Goal: Browse casually: Explore the website without a specific task or goal

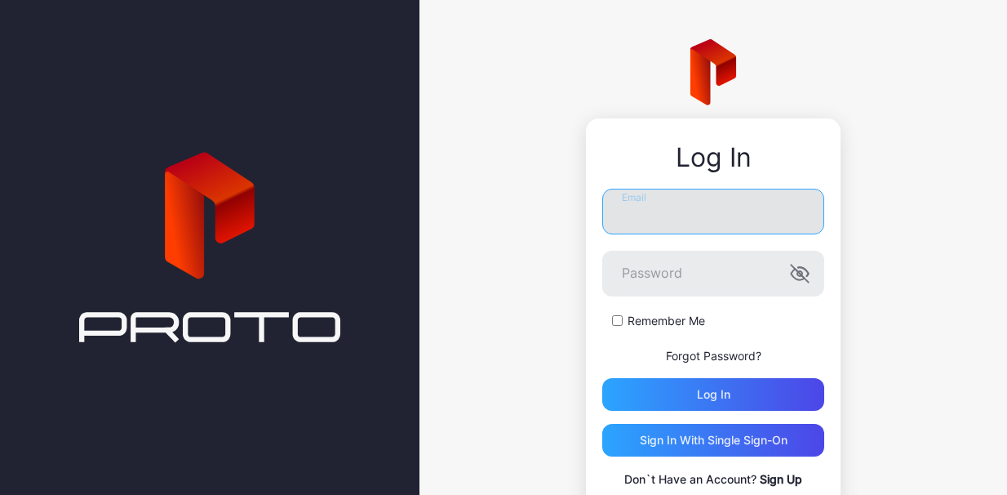
click at [732, 221] on input "Email" at bounding box center [713, 212] width 222 height 46
type input "**********"
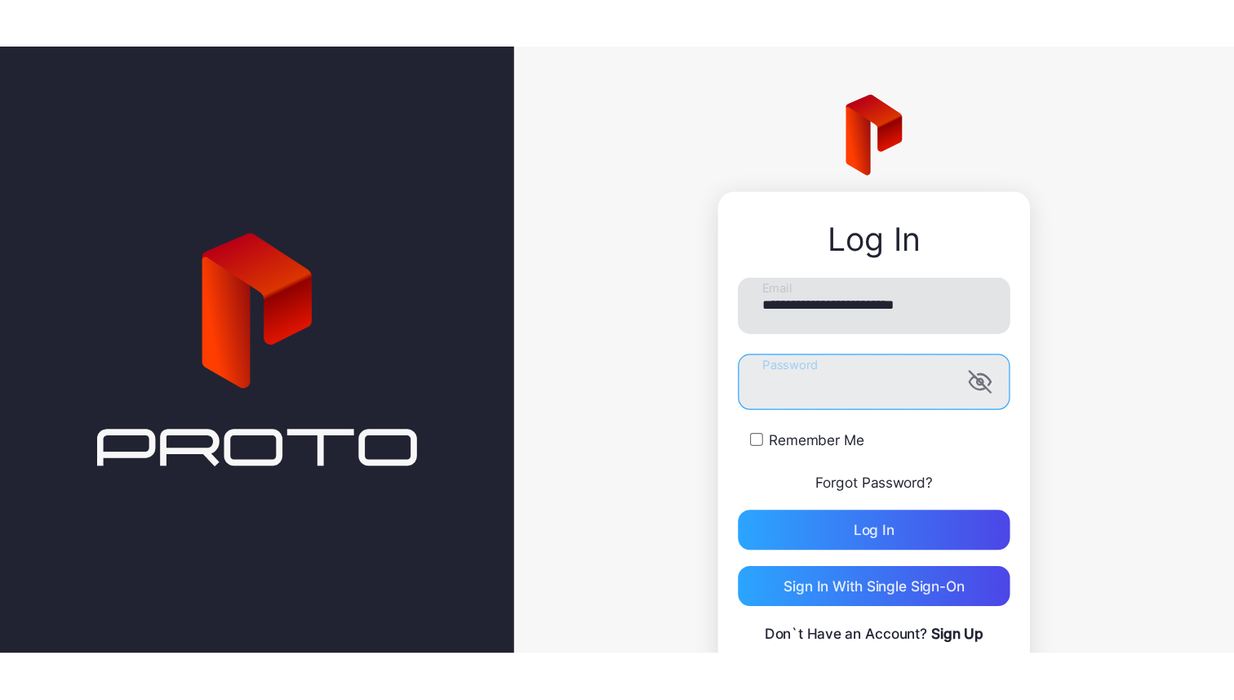
scroll to position [0, 0]
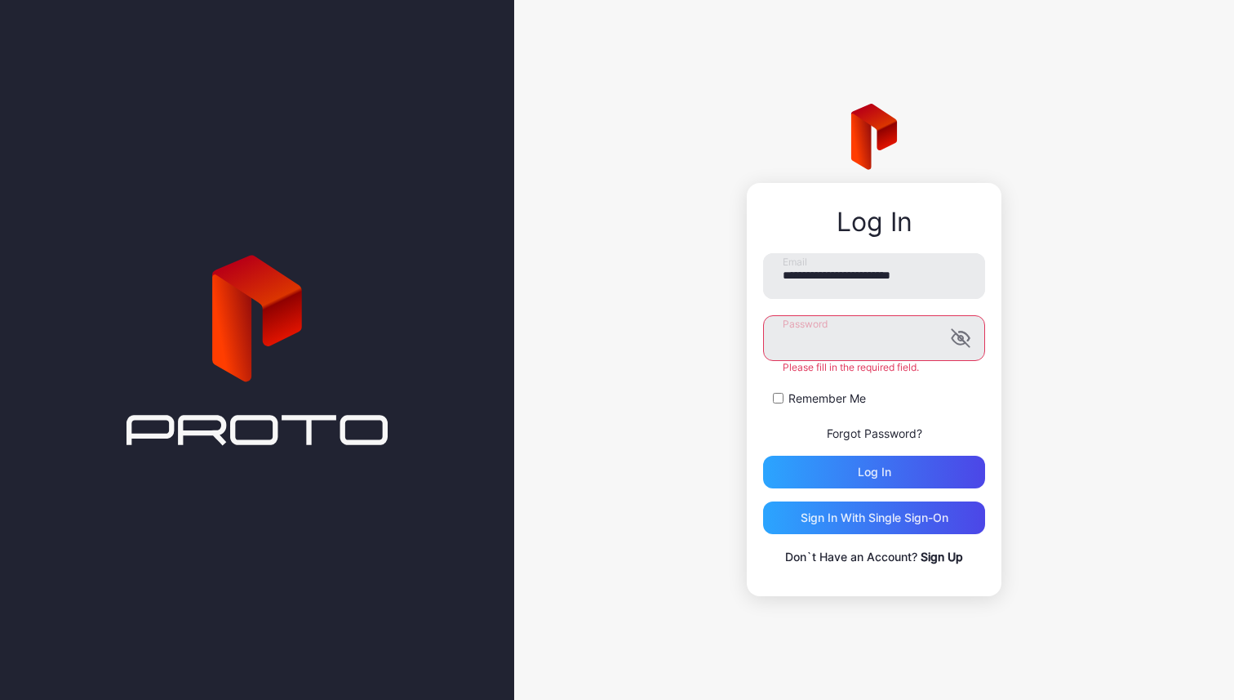
click at [763, 455] on button "Log in" at bounding box center [874, 471] width 222 height 33
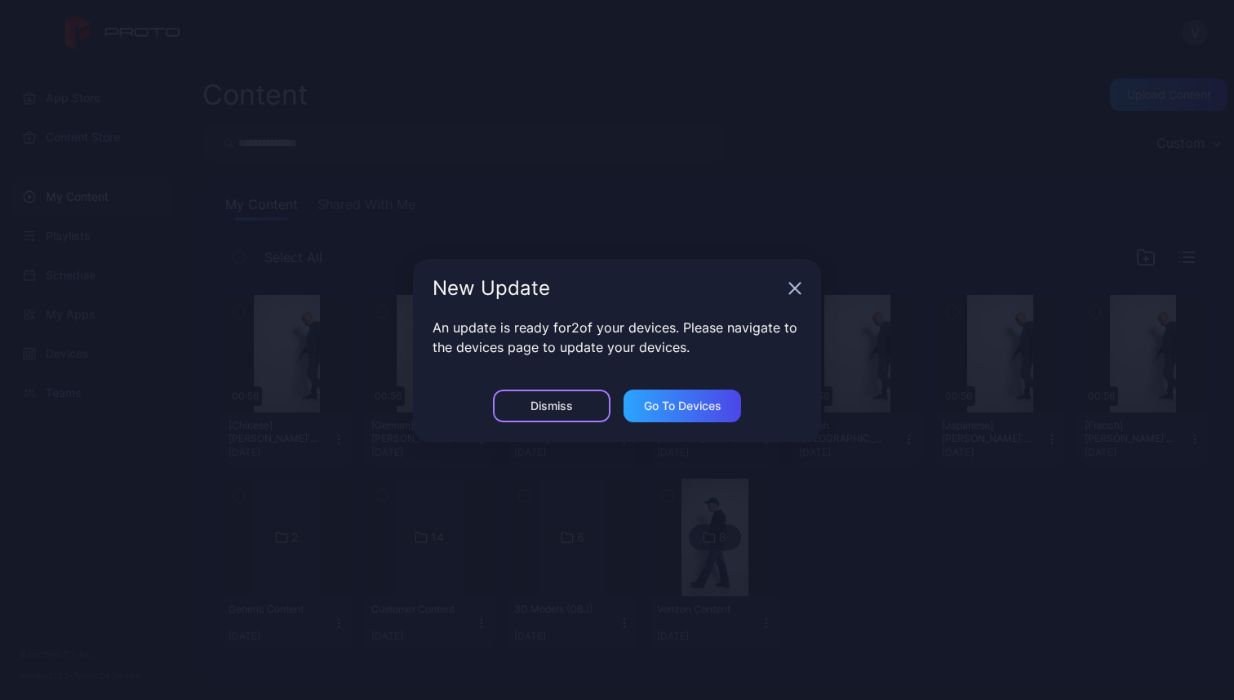
click at [573, 409] on div "Dismiss" at bounding box center [552, 405] width 118 height 33
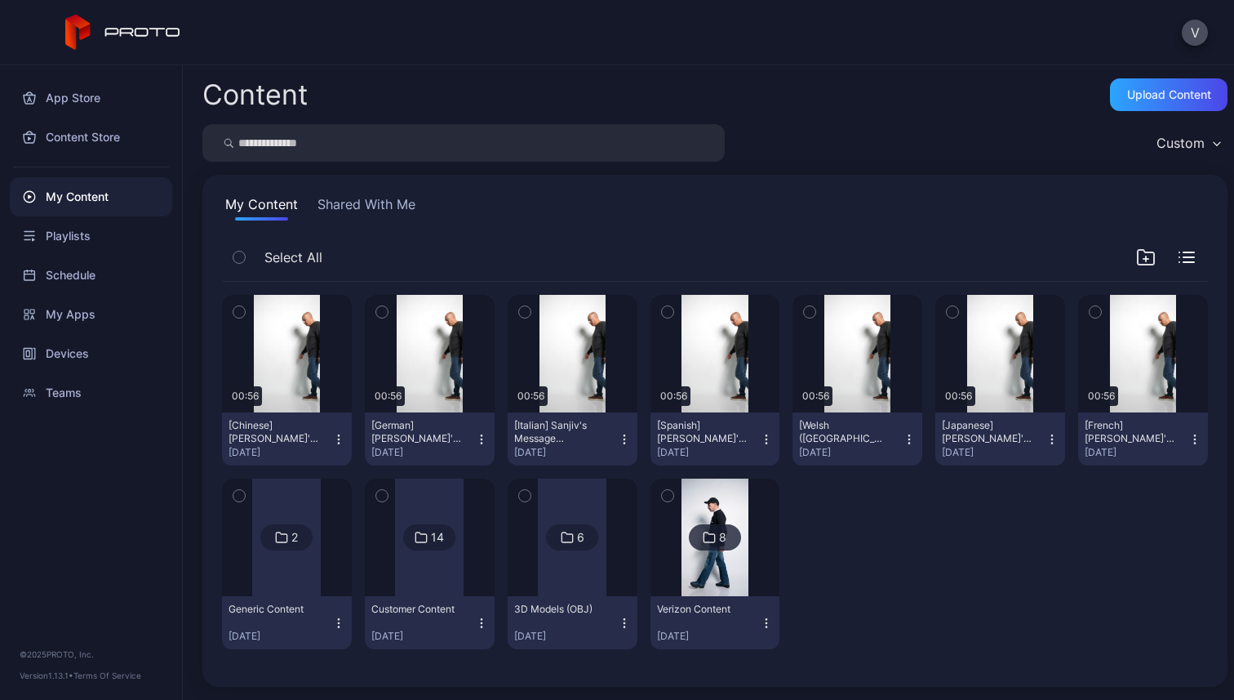
click at [77, 198] on div "My Content" at bounding box center [91, 196] width 162 height 39
click at [718, 494] on div "8" at bounding box center [715, 537] width 52 height 26
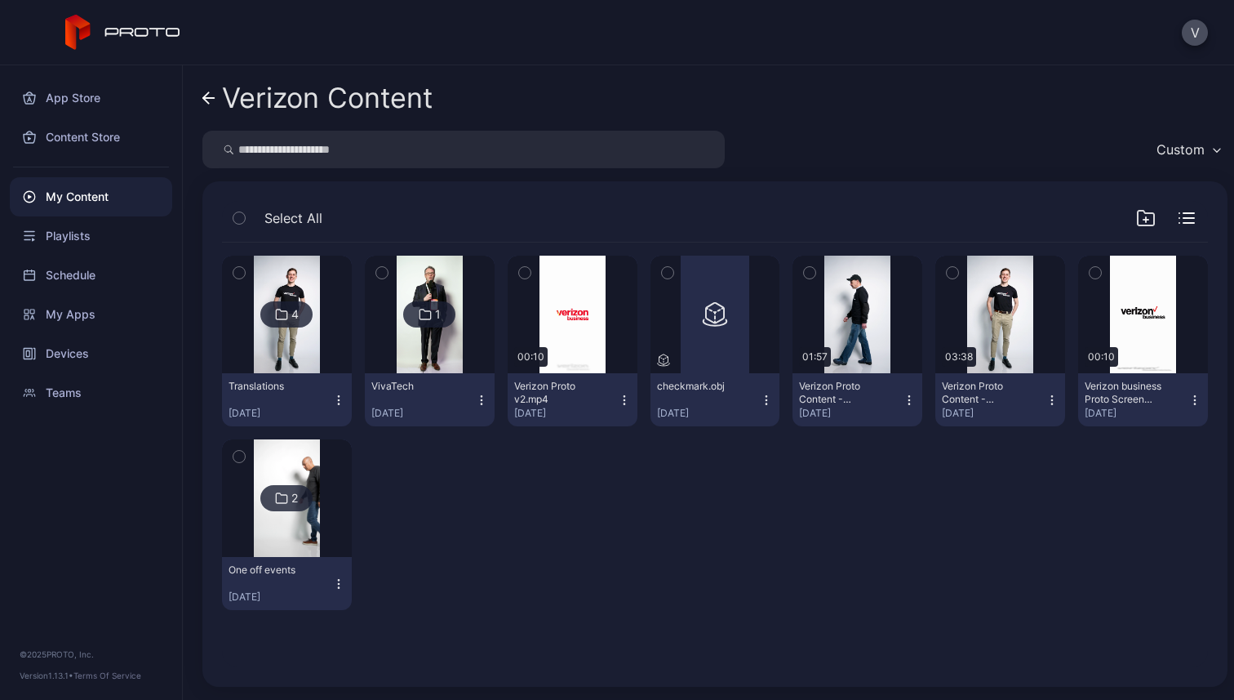
click at [283, 494] on icon at bounding box center [281, 498] width 13 height 20
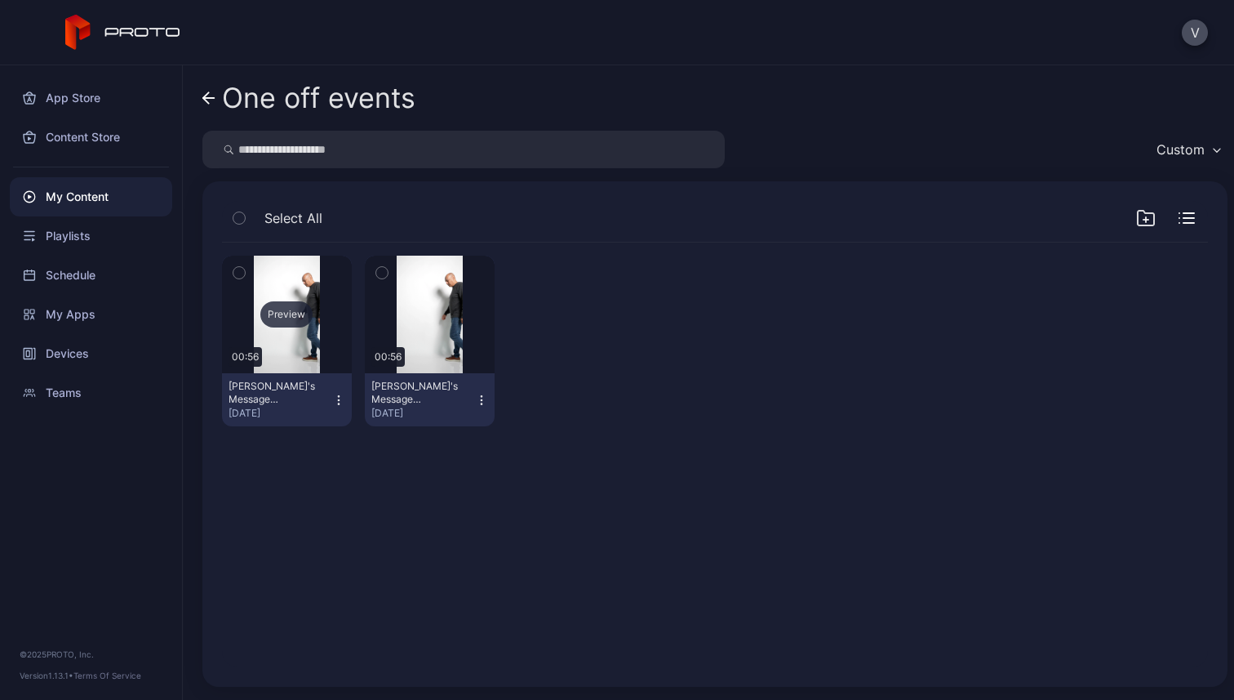
click at [280, 311] on div "Preview" at bounding box center [286, 314] width 52 height 26
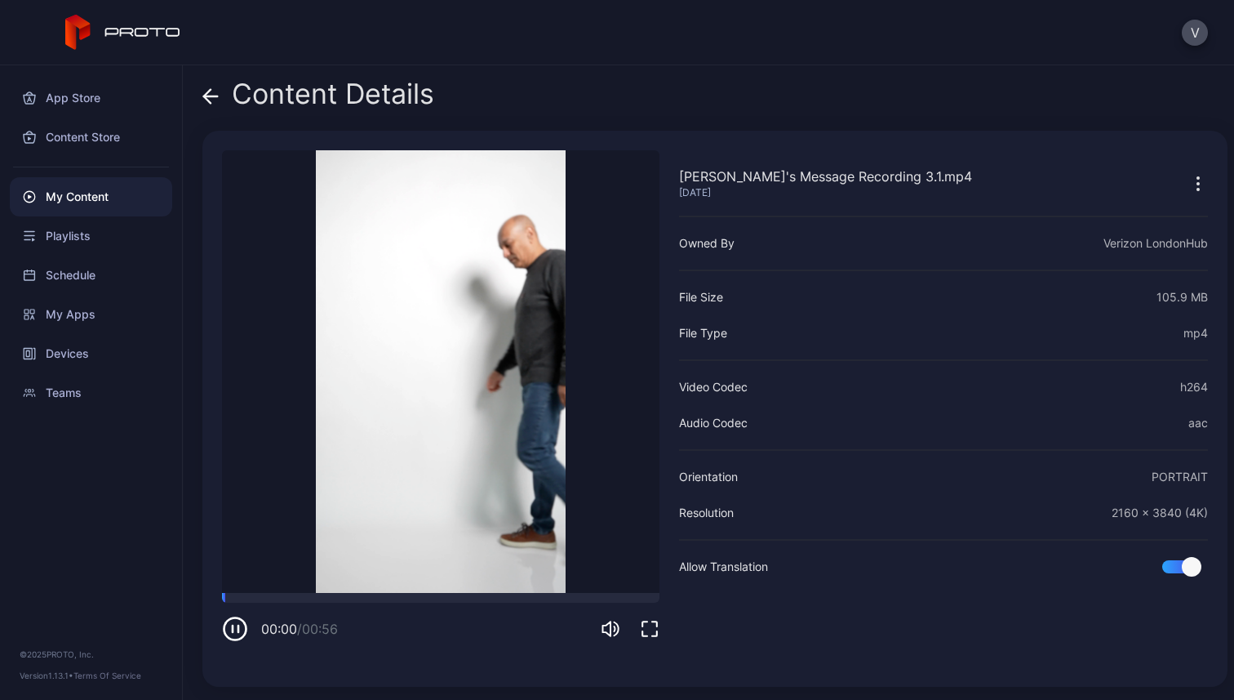
click at [646, 494] on icon "button" at bounding box center [650, 629] width 20 height 20
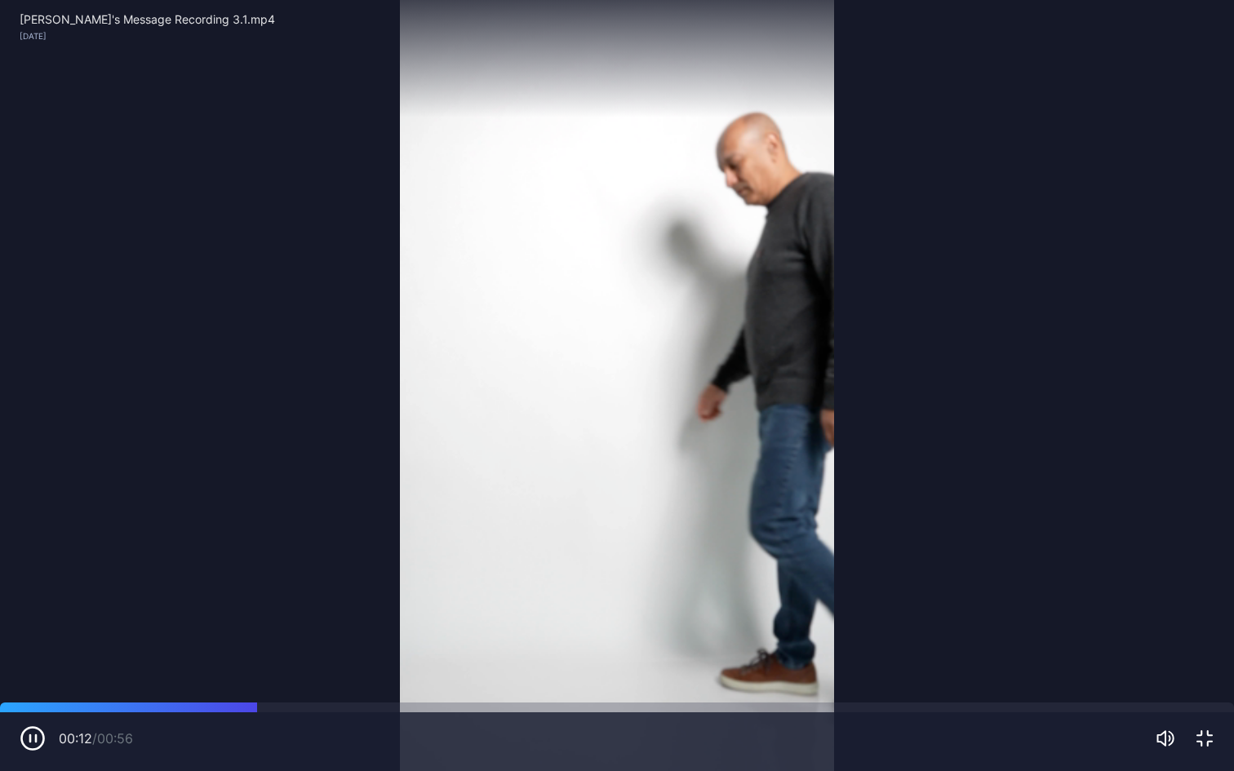
click at [1006, 494] on icon "button" at bounding box center [1204, 738] width 15 height 15
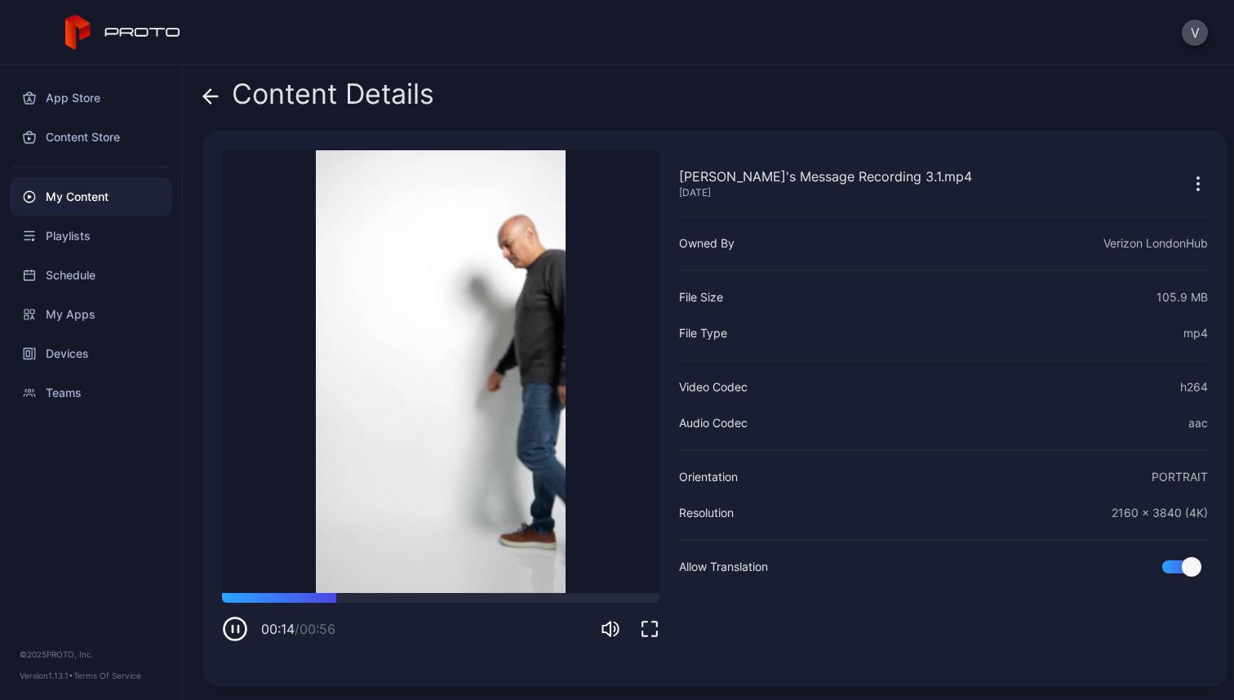
click at [202, 91] on icon at bounding box center [210, 96] width 16 height 16
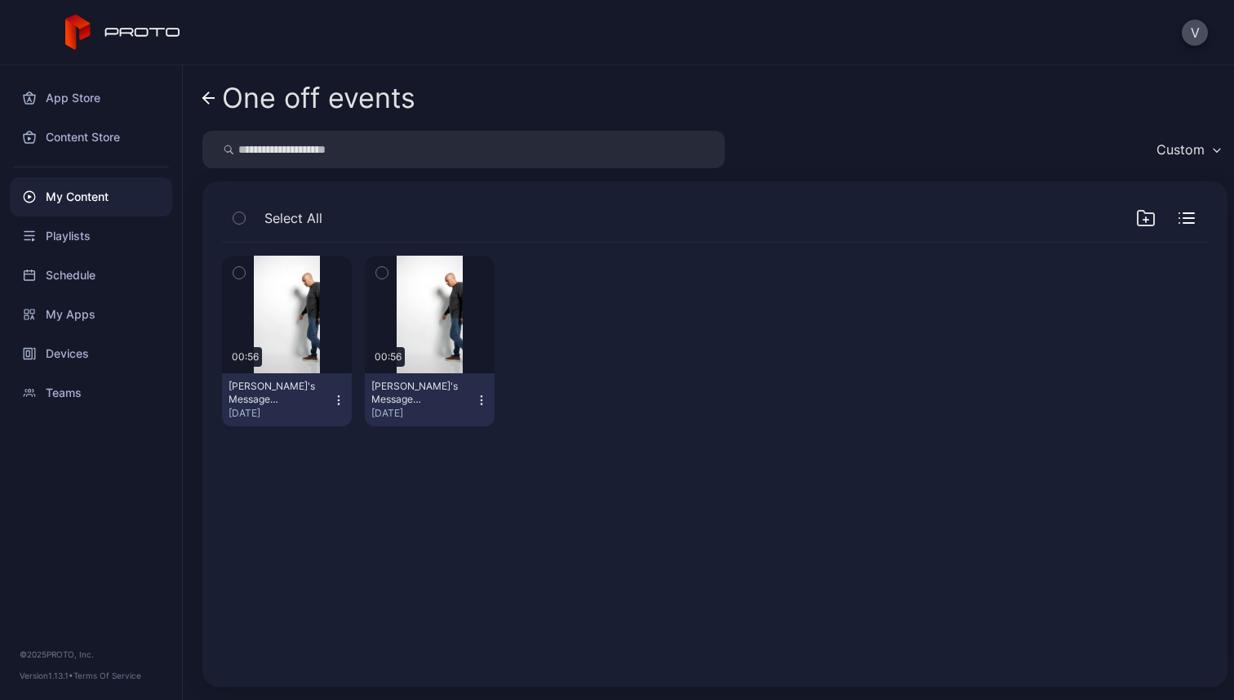
click at [209, 96] on icon at bounding box center [208, 98] width 13 height 14
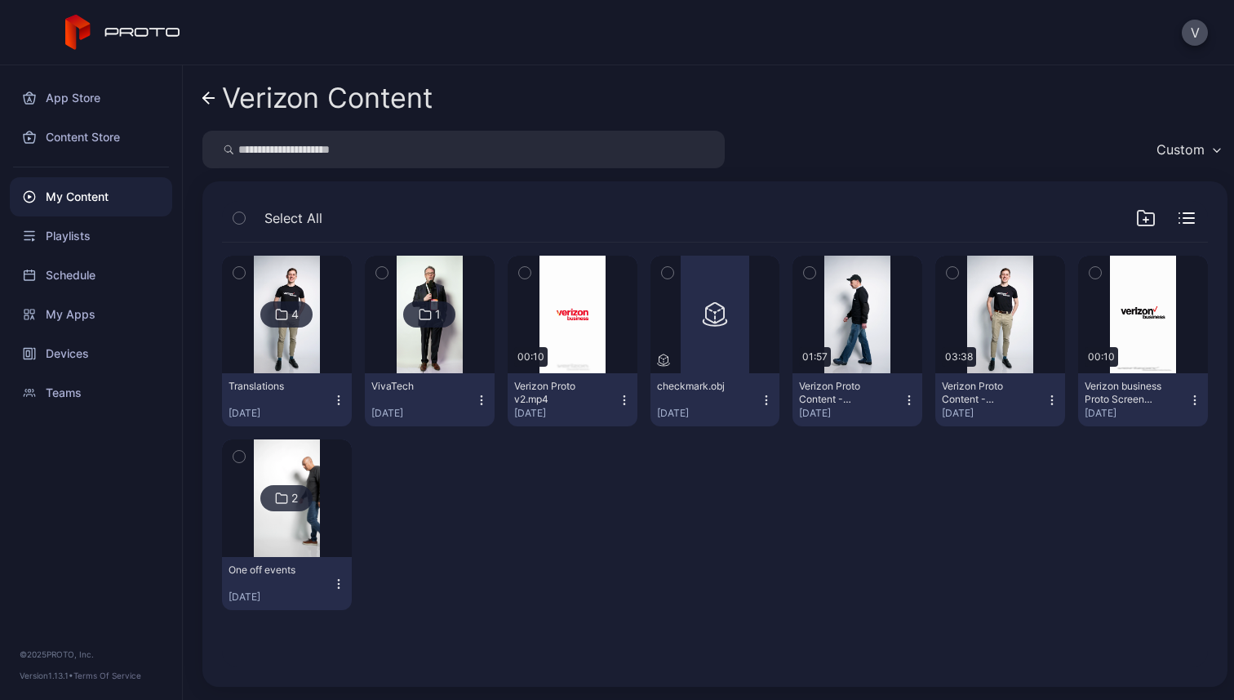
click at [214, 103] on icon at bounding box center [208, 98] width 13 height 14
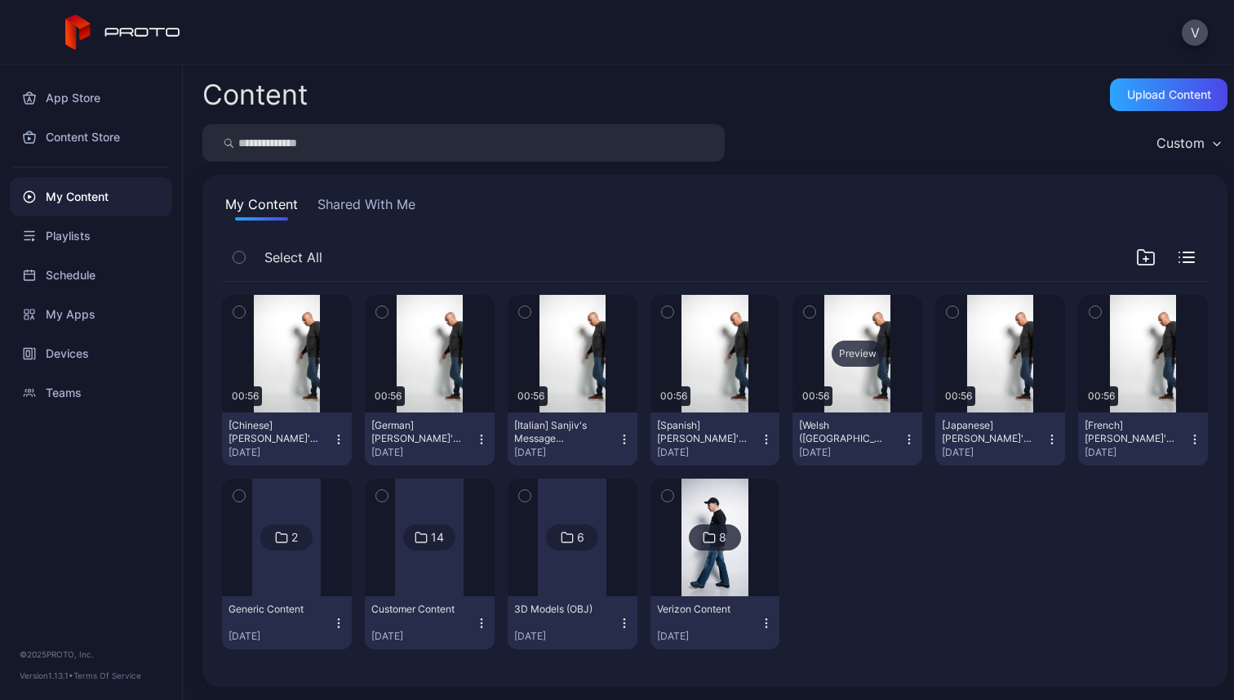
click at [852, 347] on div "Preview" at bounding box center [858, 353] width 52 height 26
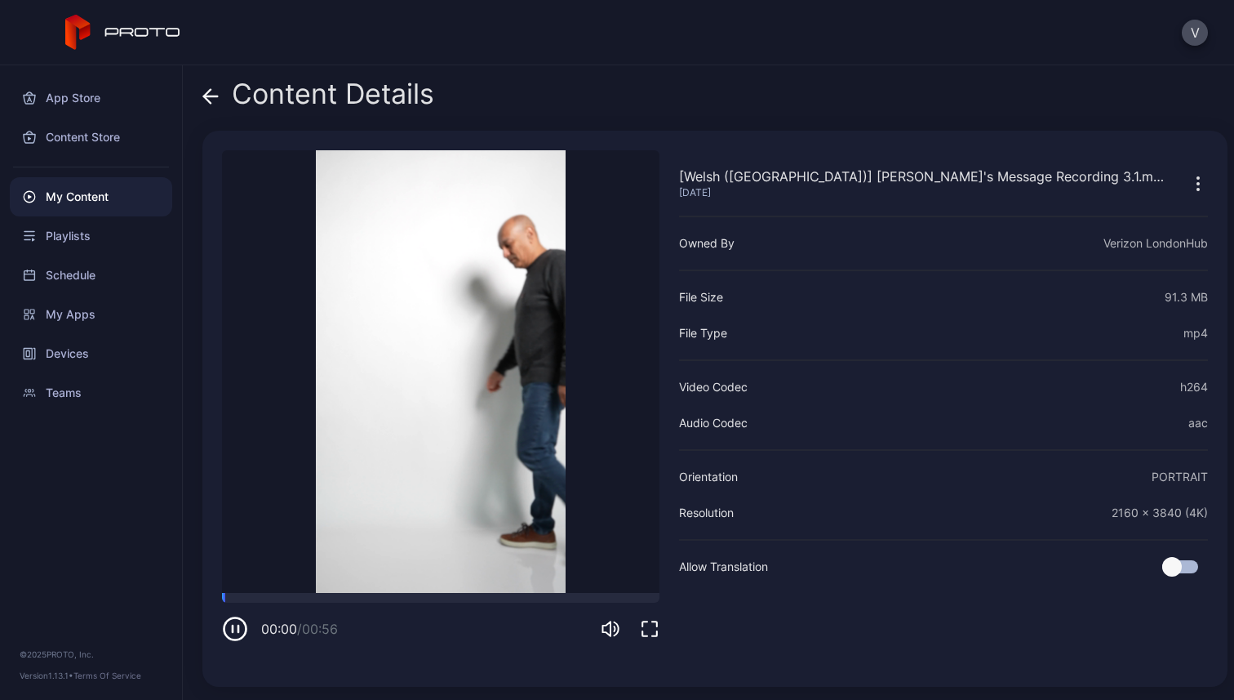
click at [641, 494] on icon "button" at bounding box center [650, 629] width 20 height 20
click at [207, 93] on icon at bounding box center [207, 96] width 7 height 14
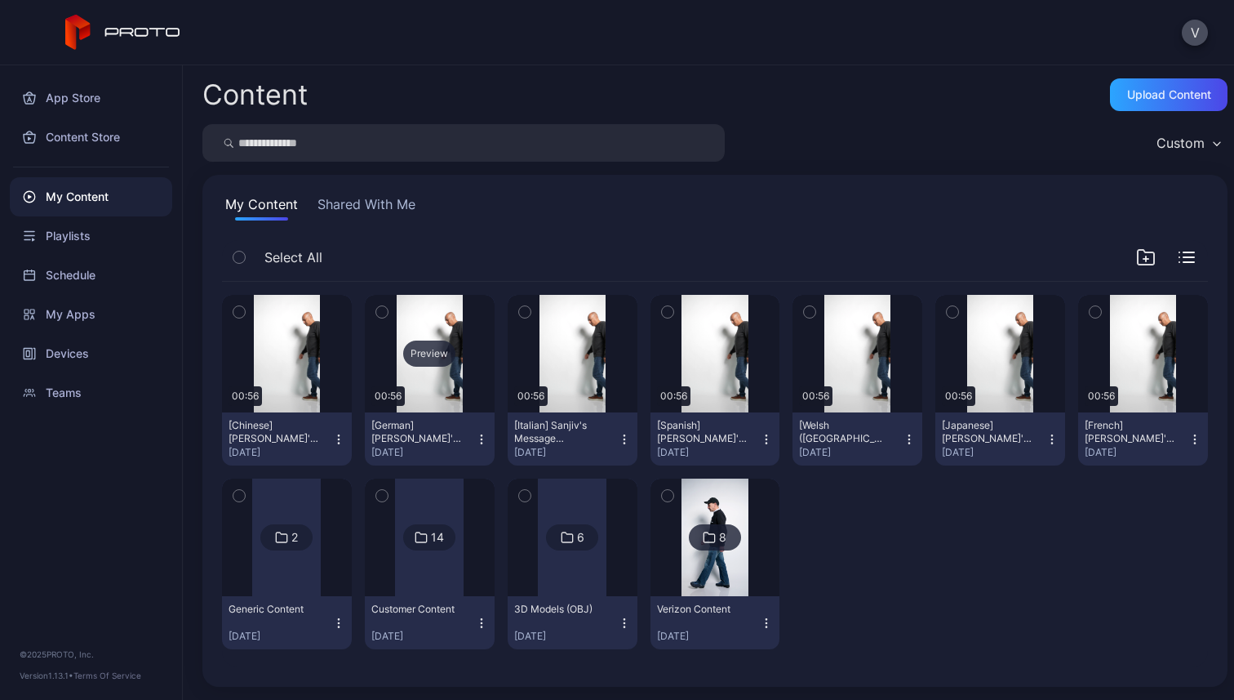
click at [419, 353] on div "Preview" at bounding box center [429, 353] width 52 height 26
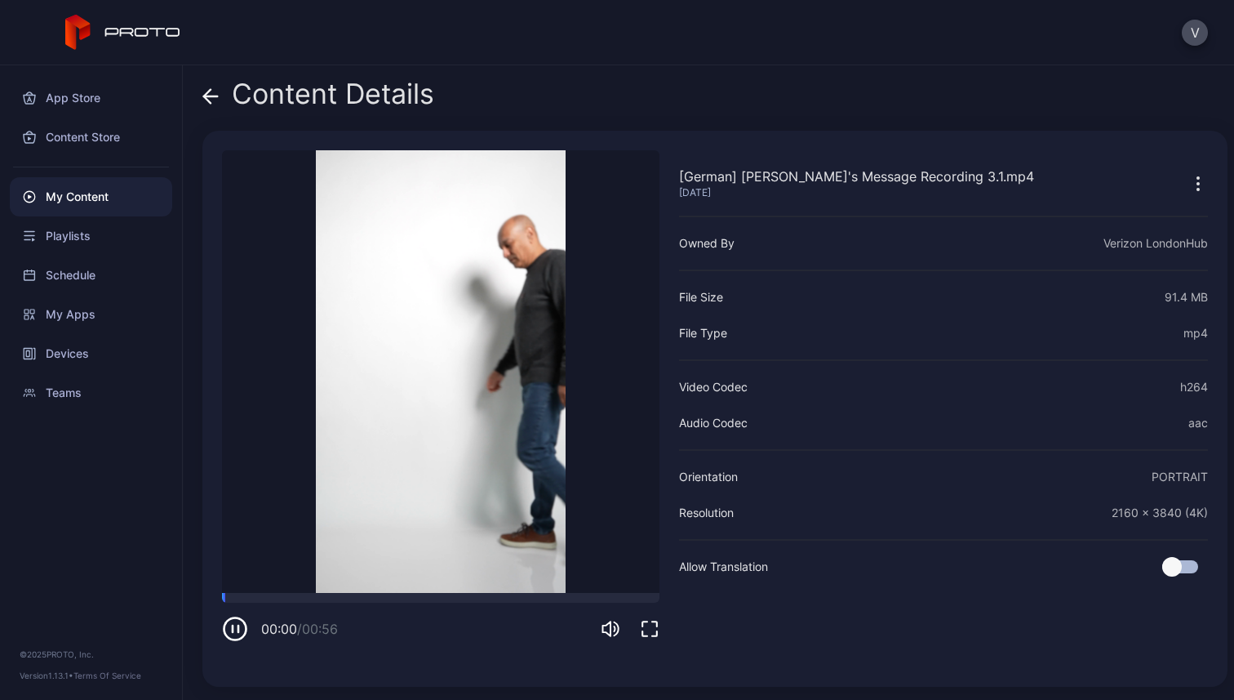
click at [643, 494] on icon "button" at bounding box center [650, 629] width 20 height 20
click at [208, 97] on icon at bounding box center [210, 96] width 16 height 16
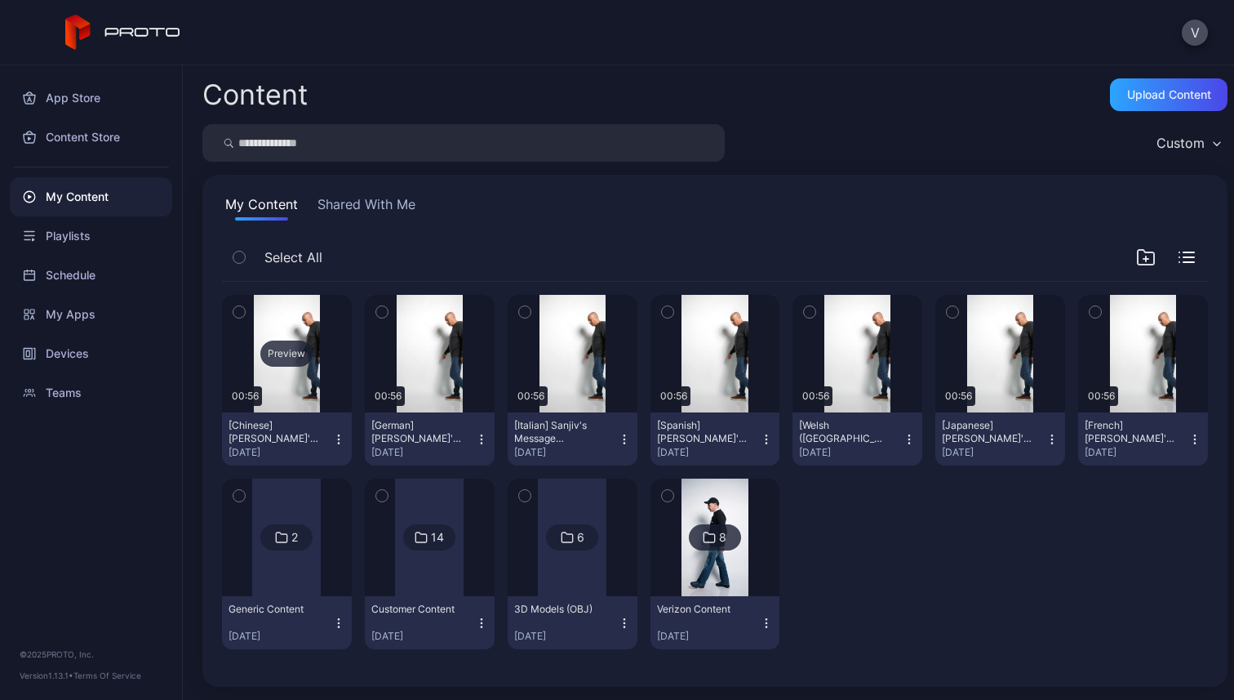
click at [291, 358] on div "Preview" at bounding box center [286, 353] width 52 height 26
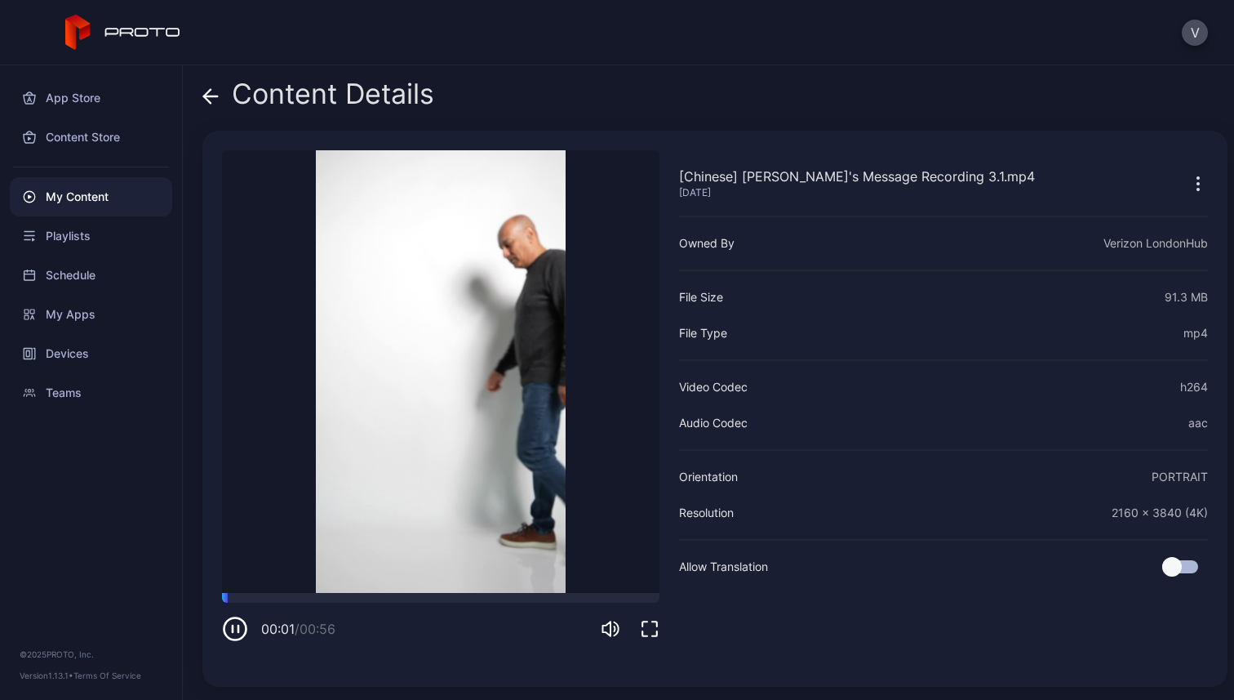
click at [652, 494] on icon "button" at bounding box center [650, 629] width 20 height 20
click at [237, 494] on icon "button" at bounding box center [235, 628] width 26 height 26
